Goal: Task Accomplishment & Management: Manage account settings

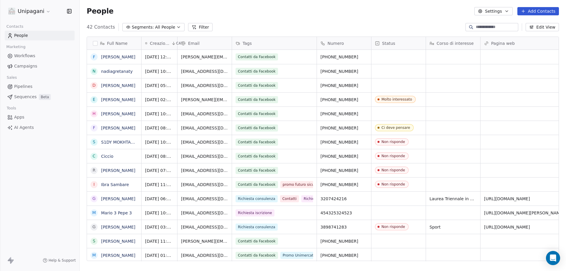
scroll to position [234, 482]
drag, startPoint x: 358, startPoint y: 71, endPoint x: 85, endPoint y: 63, distance: 272.6
click at [418, 227] on icon "grid" at bounding box center [418, 226] width 5 height 5
click at [418, 227] on icon "grid" at bounding box center [418, 226] width 3 height 2
click at [392, 226] on div "Non risponde" at bounding box center [394, 226] width 24 height 4
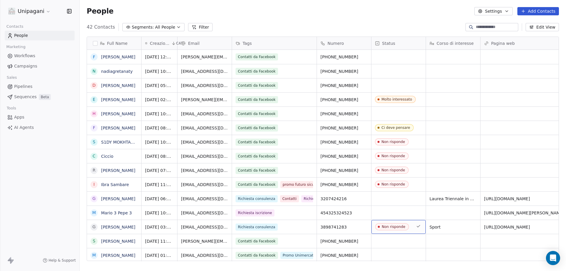
click at [392, 226] on div "Non risponde" at bounding box center [394, 226] width 24 height 4
click at [401, 228] on span "Chiuso" at bounding box center [393, 226] width 36 height 7
click at [401, 227] on span "Chiuso" at bounding box center [393, 226] width 36 height 7
click at [401, 225] on span "Chiuso" at bounding box center [393, 226] width 36 height 7
click at [402, 224] on span "Chiuso" at bounding box center [393, 226] width 36 height 7
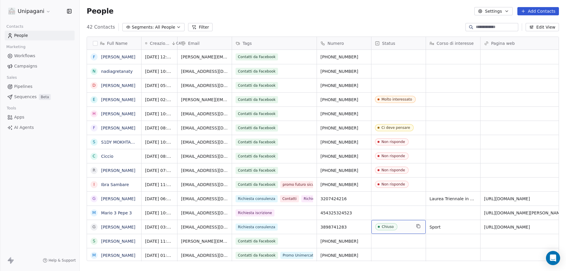
click at [402, 224] on span "Chiuso" at bounding box center [393, 226] width 36 height 7
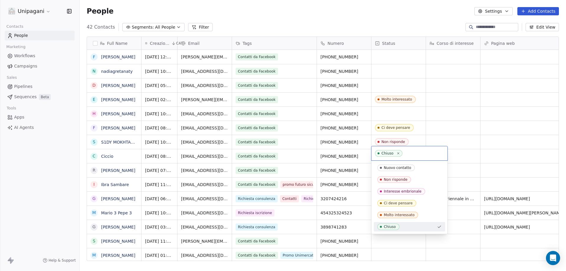
click at [397, 221] on div "Nuovo contatto Non risponde Interesse embrionale Ci deve pensare [PERSON_NAME] …" at bounding box center [409, 197] width 71 height 68
click at [403, 203] on div "Ci deve pensare" at bounding box center [398, 203] width 29 height 4
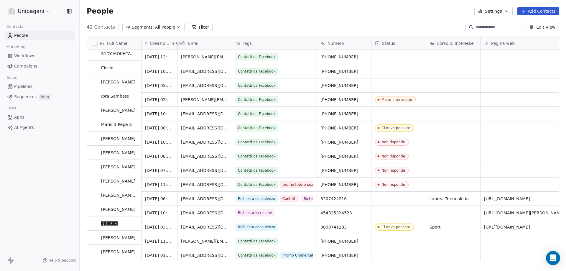
scroll to position [0, 0]
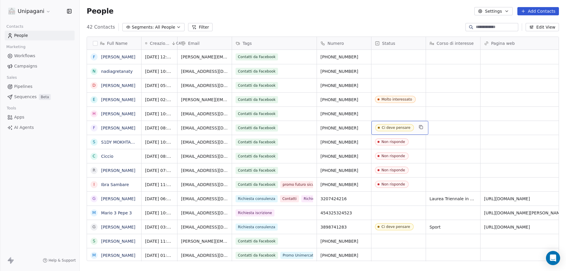
click at [407, 129] on div "Ci deve pensare" at bounding box center [396, 128] width 29 height 4
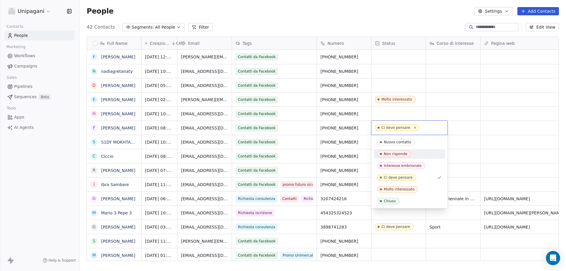
drag, startPoint x: 399, startPoint y: 153, endPoint x: 406, endPoint y: 148, distance: 8.0
click at [400, 152] on div "Non risponde" at bounding box center [396, 154] width 24 height 4
